Goal: Navigation & Orientation: Find specific page/section

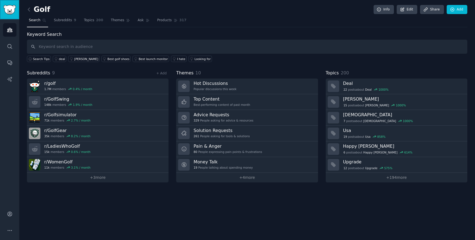
click at [6, 10] on img "Sidebar" at bounding box center [9, 10] width 13 height 10
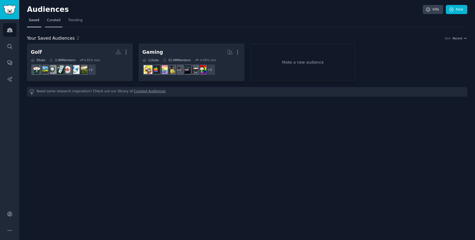
click at [55, 22] on span "Curated" at bounding box center [53, 20] width 13 height 5
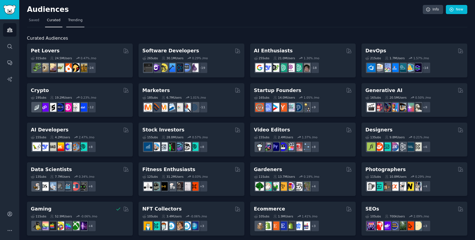
click at [75, 22] on span "Trending" at bounding box center [75, 20] width 14 height 5
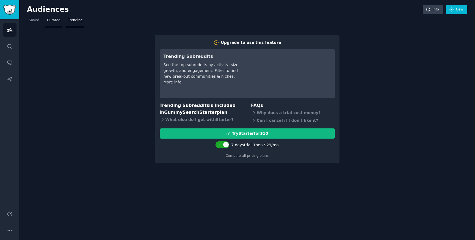
click at [54, 22] on span "Curated" at bounding box center [53, 20] width 13 height 5
